Goal: Navigation & Orientation: Find specific page/section

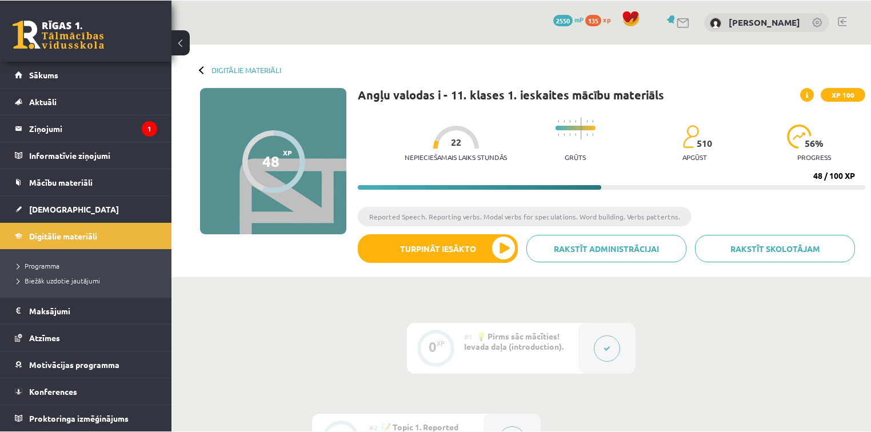
scroll to position [731, 0]
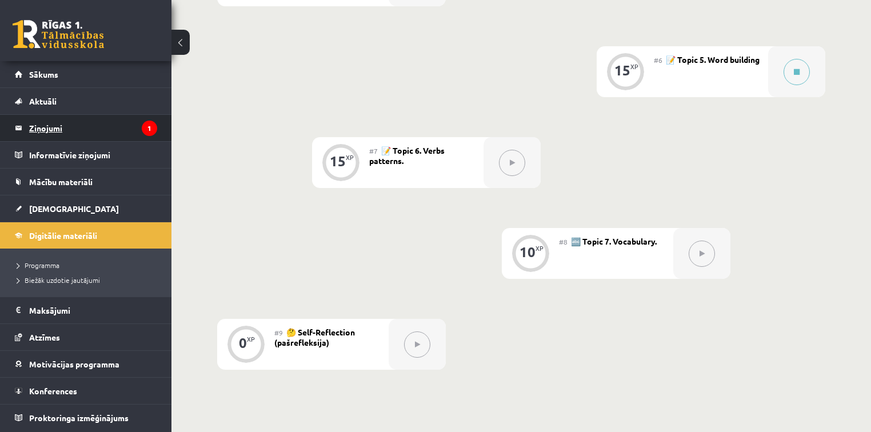
click at [82, 124] on legend "Ziņojumi 1" at bounding box center [93, 128] width 128 height 26
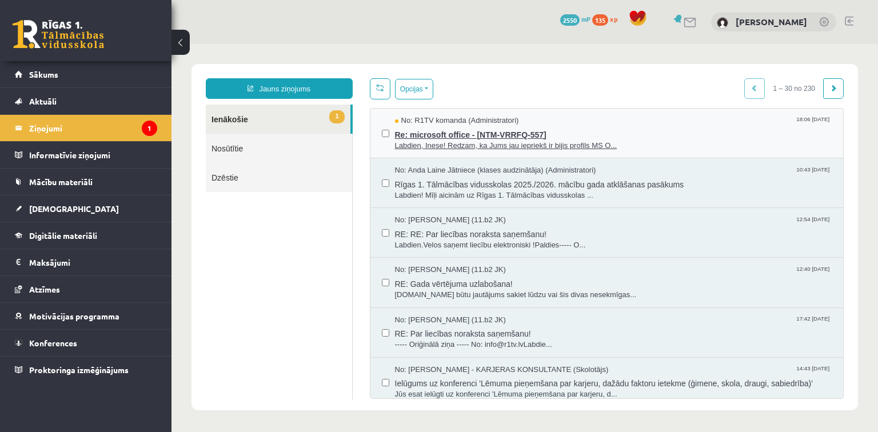
click at [459, 128] on span "Re: microsoft office - [NTM-VRRFQ-557]" at bounding box center [613, 133] width 437 height 14
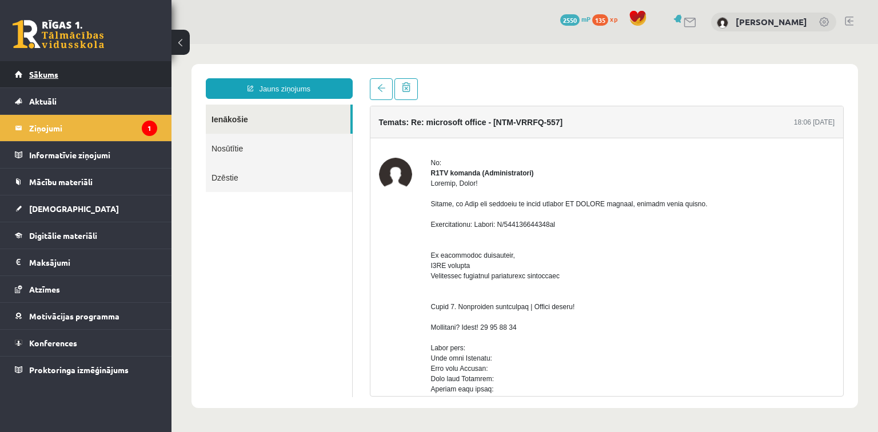
click at [34, 72] on span "Sākums" at bounding box center [43, 74] width 29 height 10
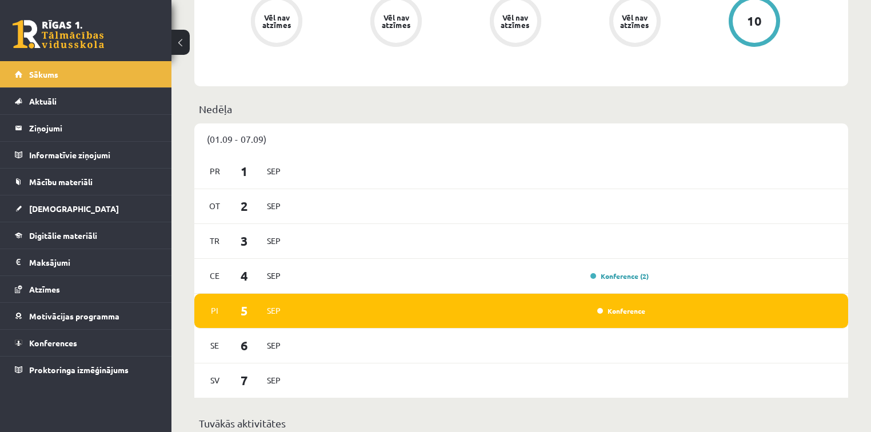
scroll to position [549, 0]
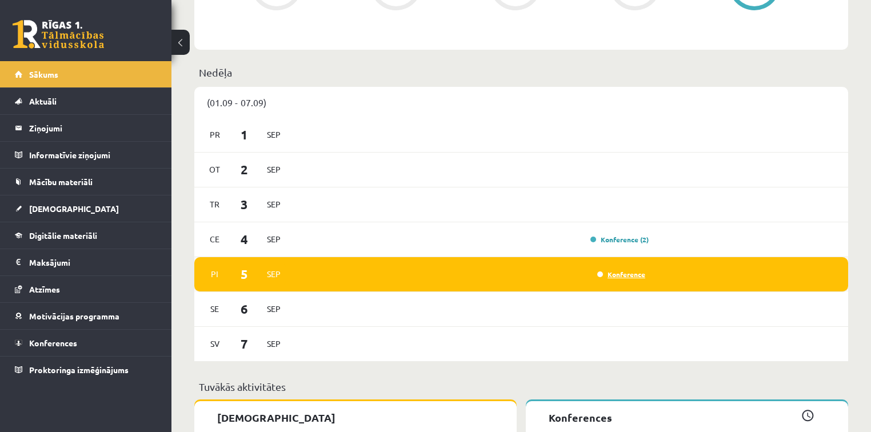
click at [613, 276] on link "Konference" at bounding box center [621, 274] width 48 height 9
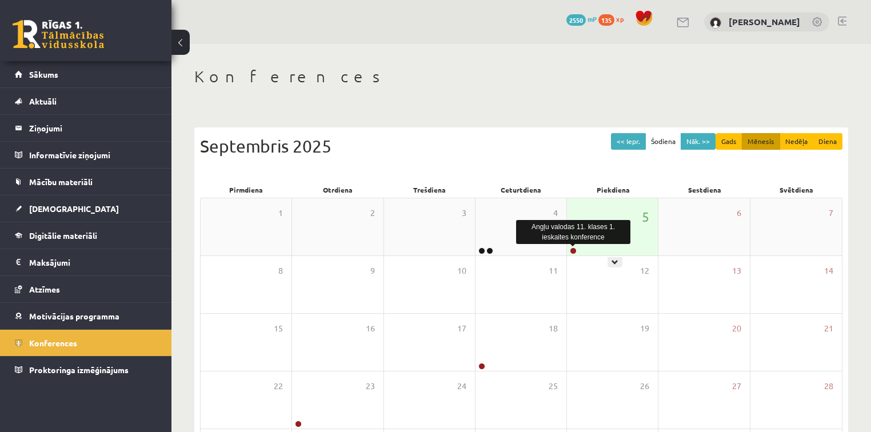
click at [573, 251] on link at bounding box center [573, 251] width 7 height 7
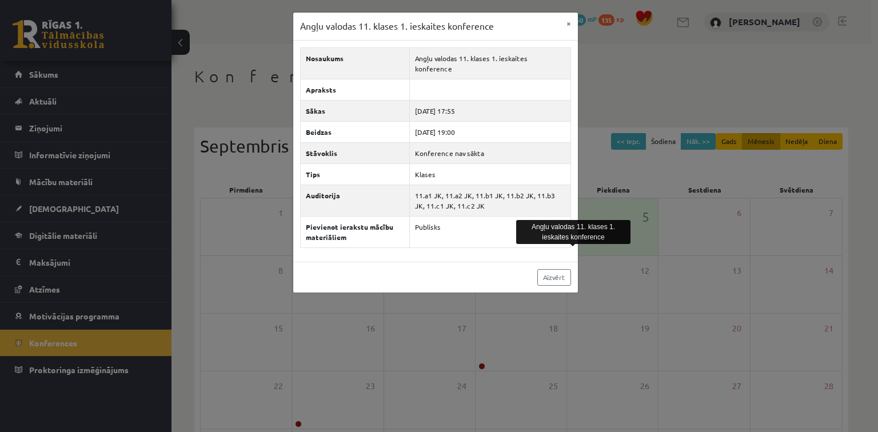
click at [642, 70] on div "Angļu valodas 11. klases 1. ieskaites konference × Nosaukums Angļu valodas 11. …" at bounding box center [439, 216] width 878 height 432
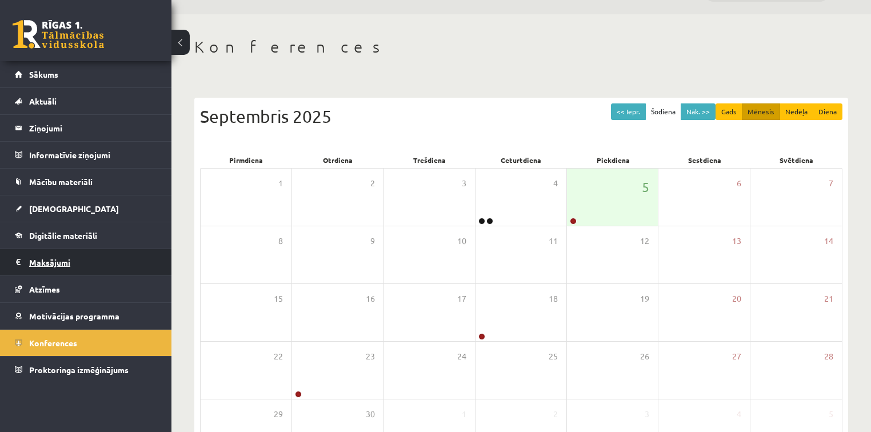
scroll to position [91, 0]
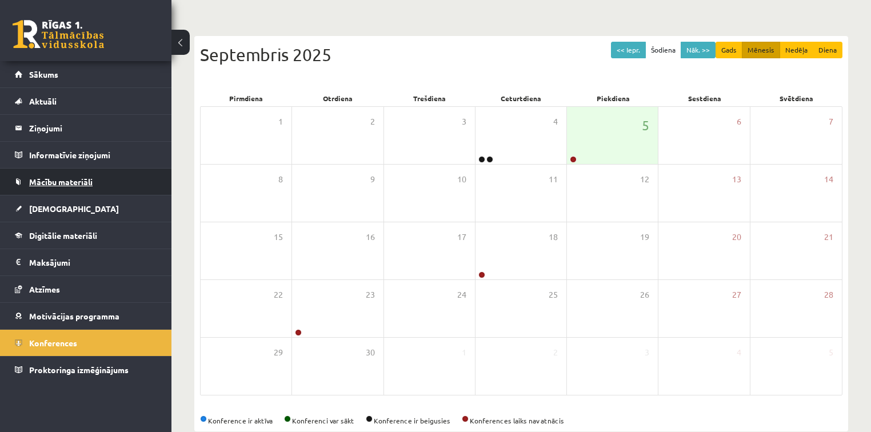
click at [51, 183] on span "Mācību materiāli" at bounding box center [60, 182] width 63 height 10
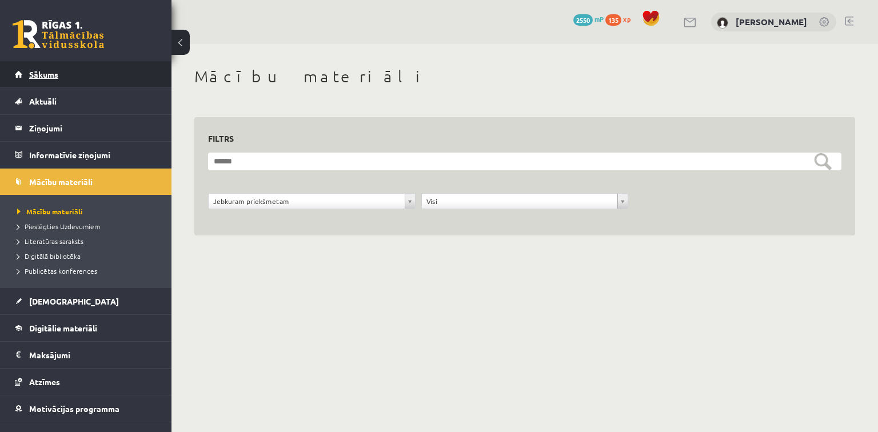
click at [42, 74] on span "Sākums" at bounding box center [43, 74] width 29 height 10
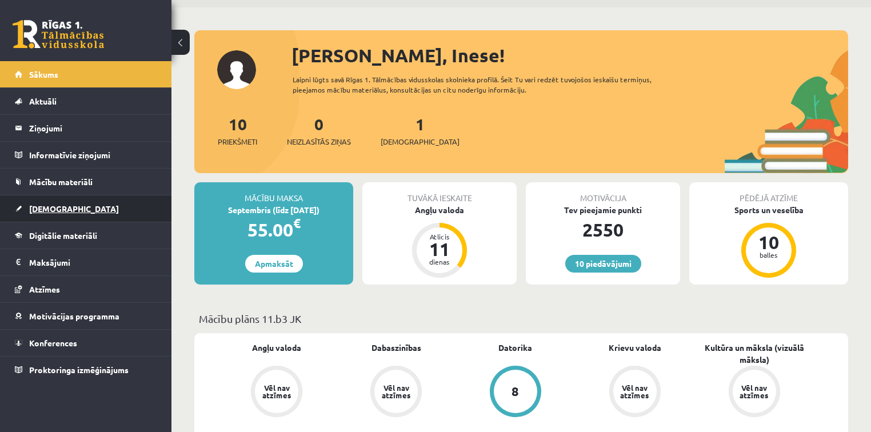
scroll to position [46, 0]
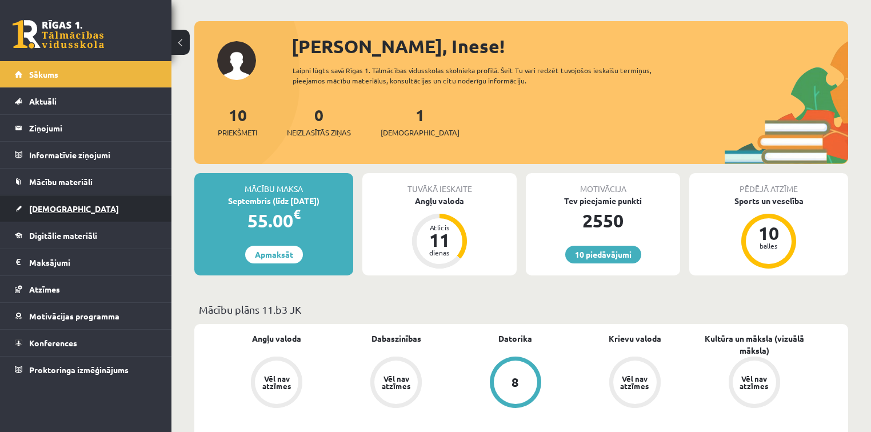
click at [64, 206] on link "[DEMOGRAPHIC_DATA]" at bounding box center [86, 209] width 142 height 26
